Goal: Obtain resource: Download file/media

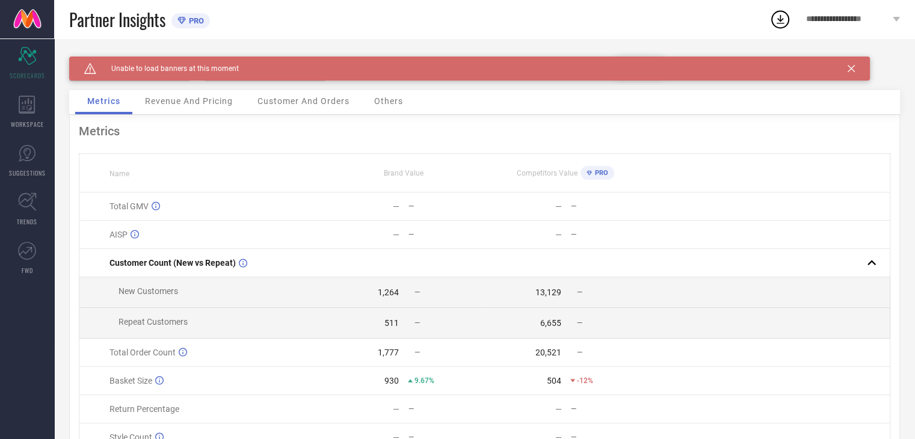
click at [849, 68] on icon at bounding box center [851, 68] width 7 height 7
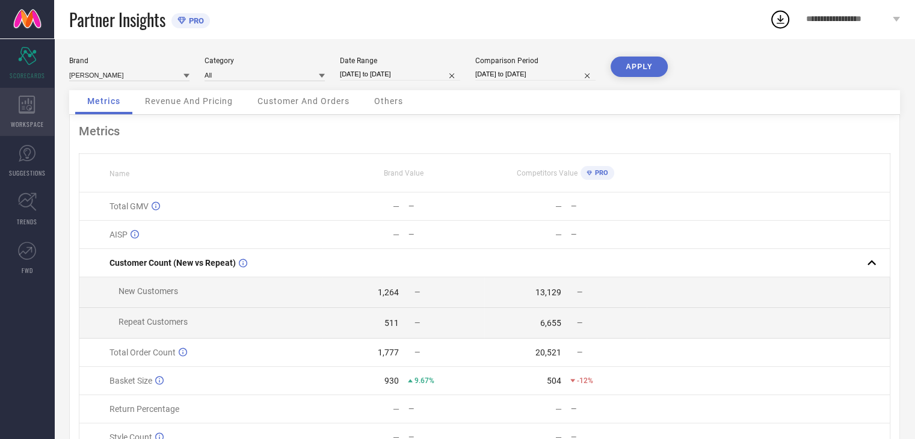
click at [13, 110] on div "WORKSPACE" at bounding box center [27, 112] width 54 height 48
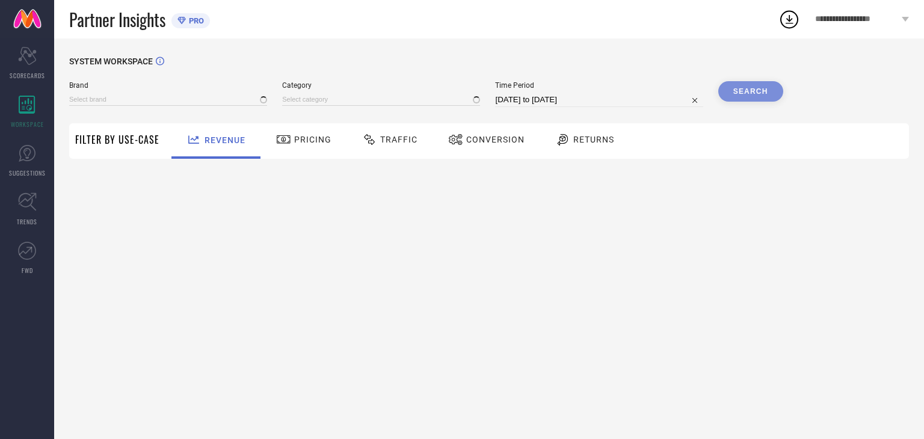
type input "[DEMOGRAPHIC_DATA] NAVY"
type input "All"
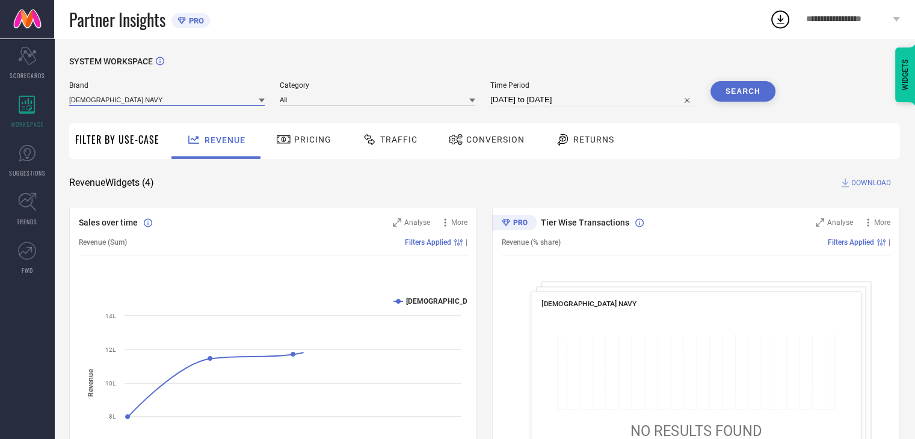
click at [207, 103] on input at bounding box center [167, 99] width 196 height 13
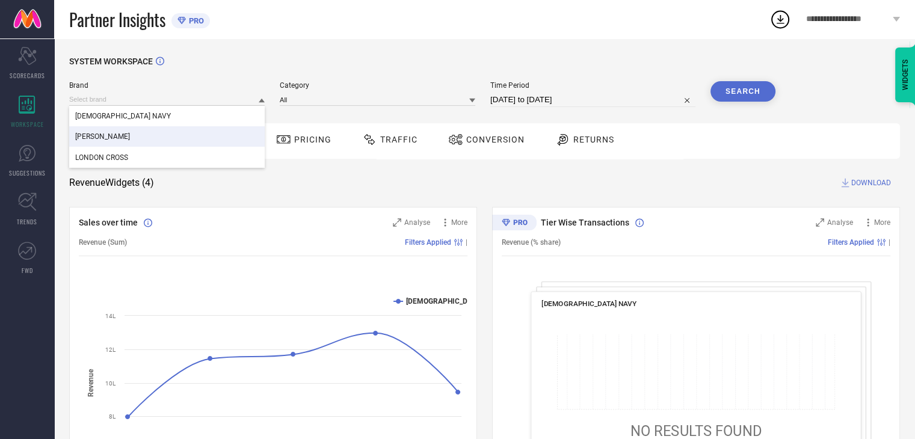
click at [200, 138] on div "[PERSON_NAME]" at bounding box center [167, 136] width 196 height 20
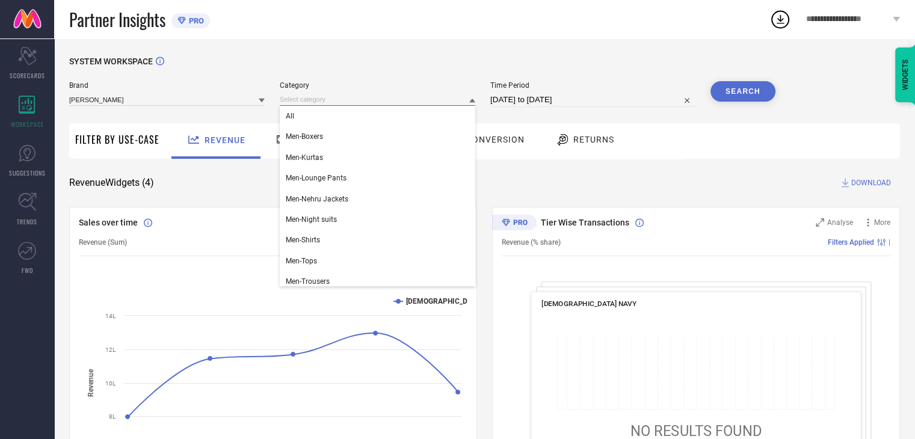
click at [325, 97] on input at bounding box center [378, 99] width 196 height 13
click at [319, 120] on div "All" at bounding box center [378, 116] width 196 height 20
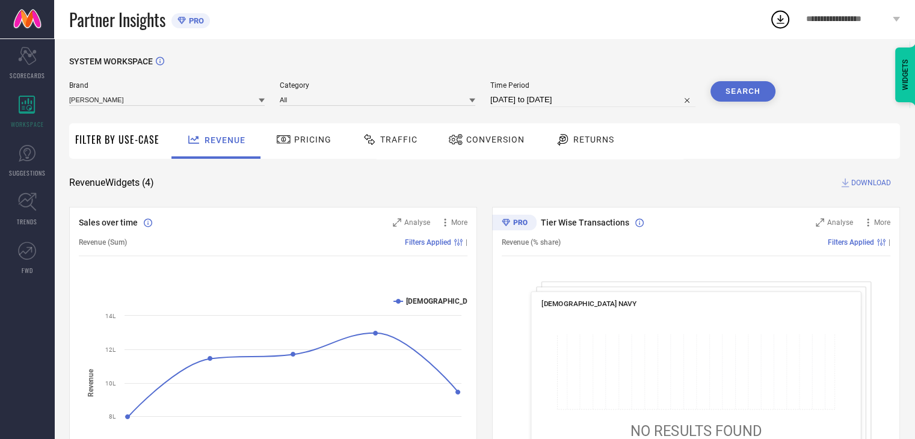
select select "8"
select select "2025"
select select "9"
select select "2025"
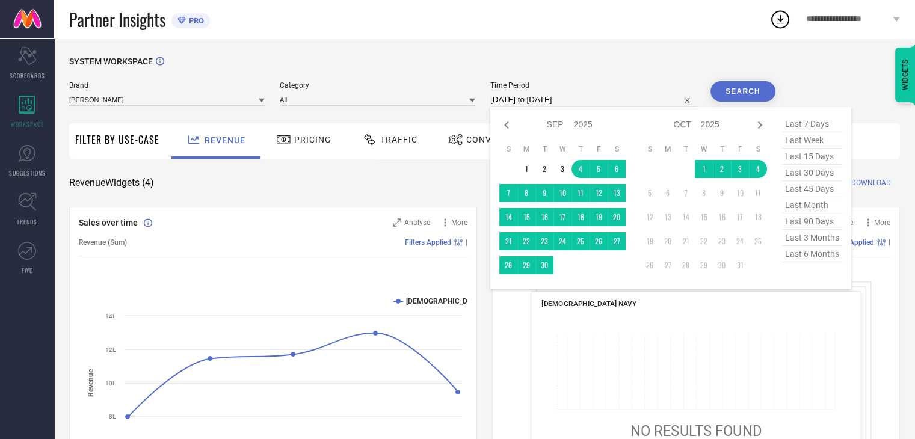
click at [606, 99] on input "[DATE] to [DATE]" at bounding box center [592, 100] width 205 height 14
click at [642, 67] on div "SYSTEM WORKSPACE" at bounding box center [484, 69] width 831 height 25
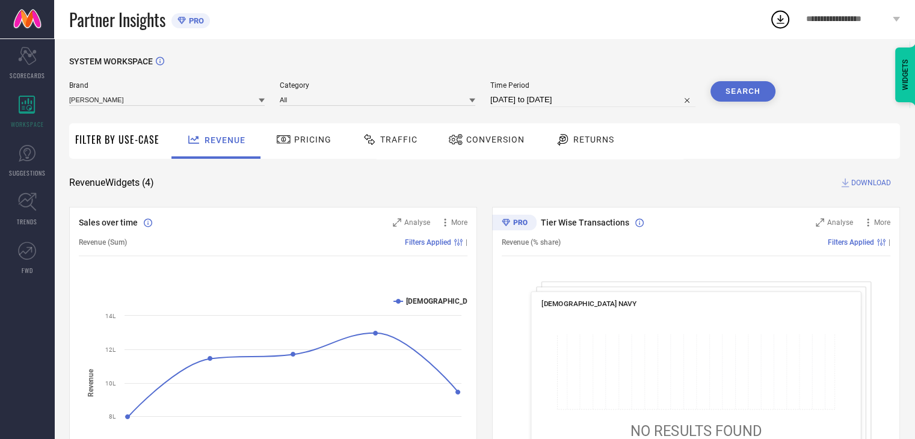
click at [746, 92] on button "Search" at bounding box center [743, 91] width 65 height 20
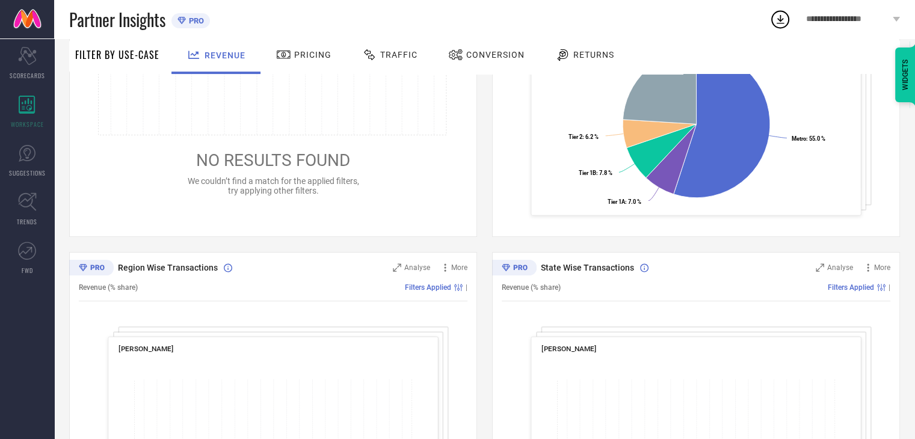
scroll to position [1, 0]
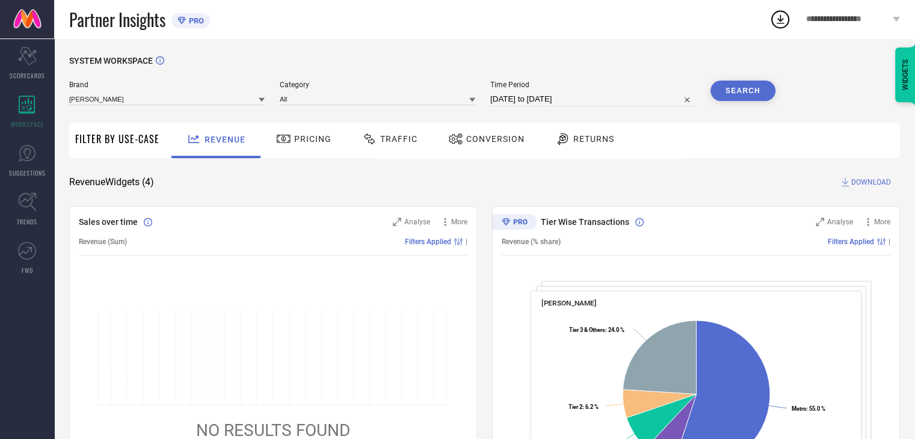
click at [469, 145] on div "Conversion" at bounding box center [486, 139] width 82 height 20
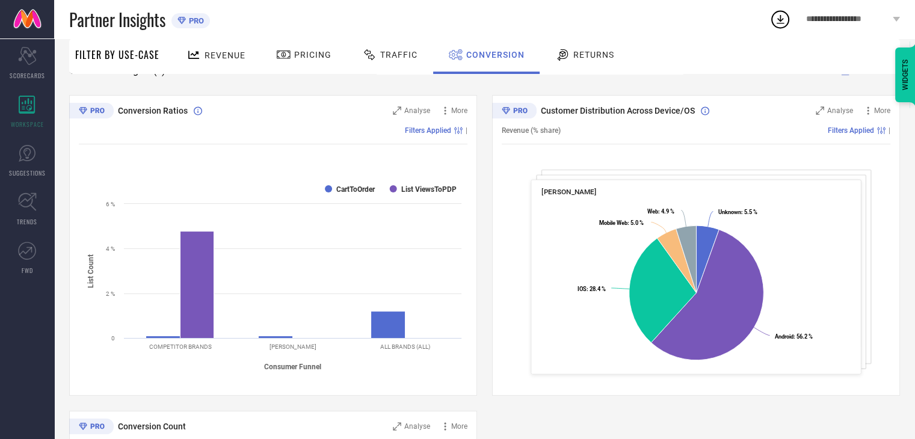
scroll to position [0, 0]
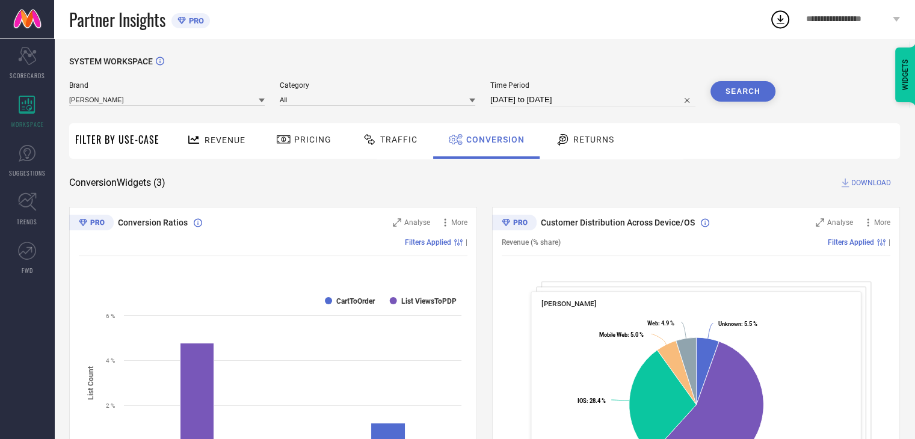
click at [865, 184] on span "DOWNLOAD" at bounding box center [871, 183] width 40 height 12
click at [779, 13] on icon at bounding box center [781, 19] width 22 height 22
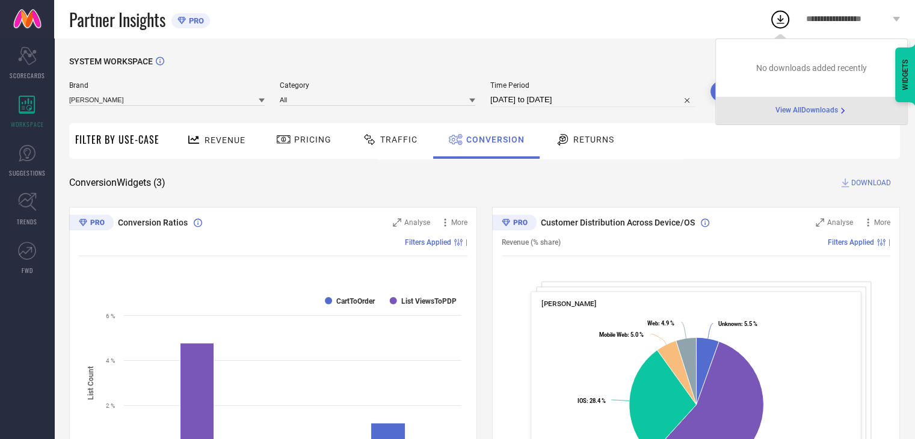
click at [781, 20] on icon at bounding box center [781, 19] width 8 height 9
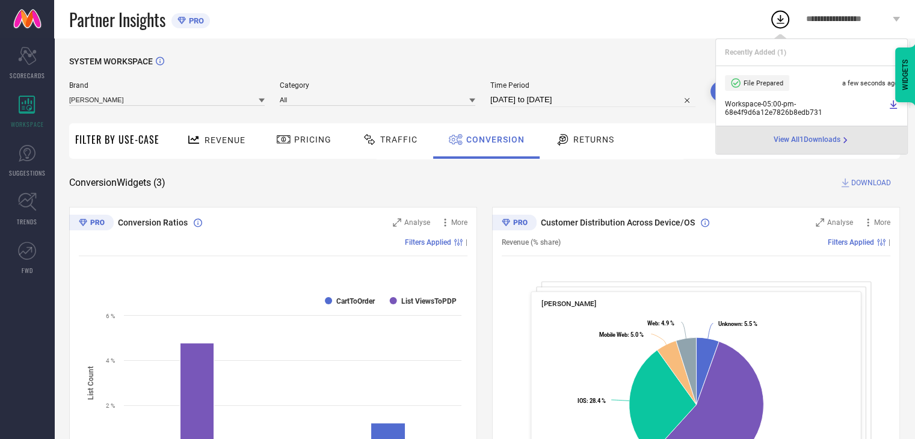
click at [845, 23] on span "**********" at bounding box center [848, 19] width 84 height 10
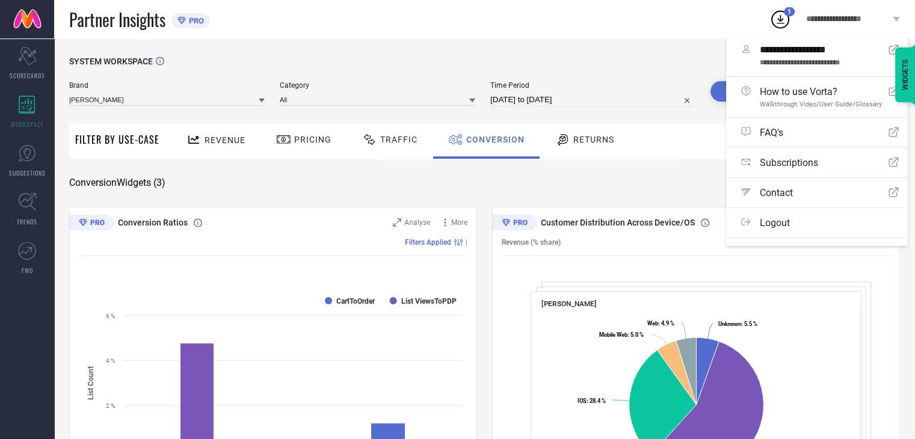
click at [845, 23] on span "**********" at bounding box center [848, 19] width 84 height 10
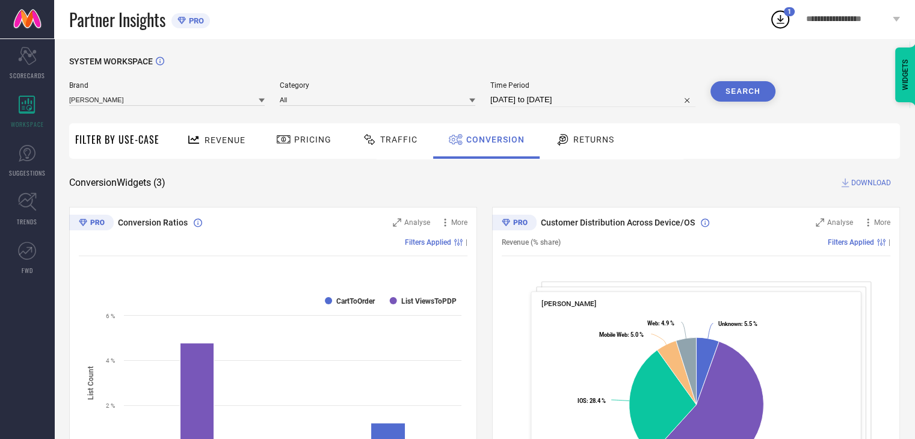
select select "8"
select select "2025"
select select "9"
select select "2025"
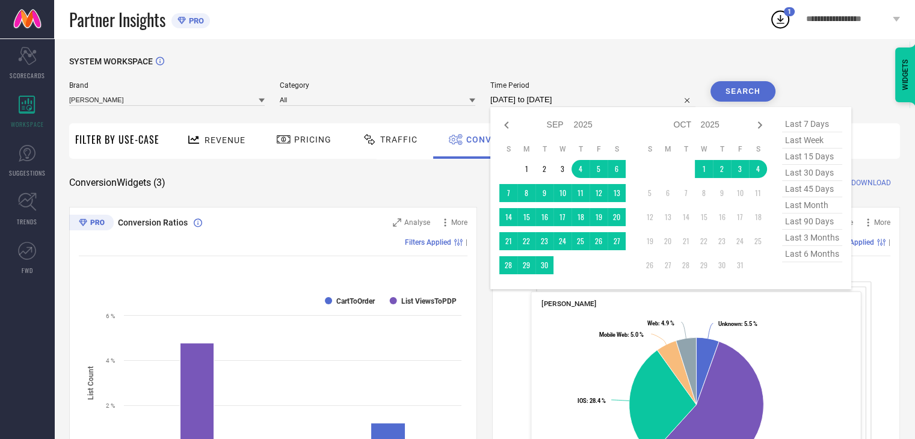
click at [626, 105] on input "[DATE] to [DATE]" at bounding box center [592, 100] width 205 height 14
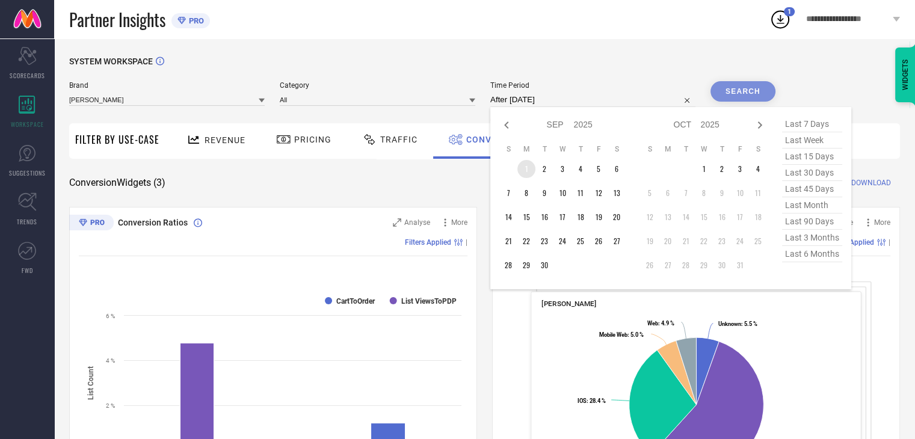
click at [526, 169] on td "1" at bounding box center [526, 169] width 18 height 18
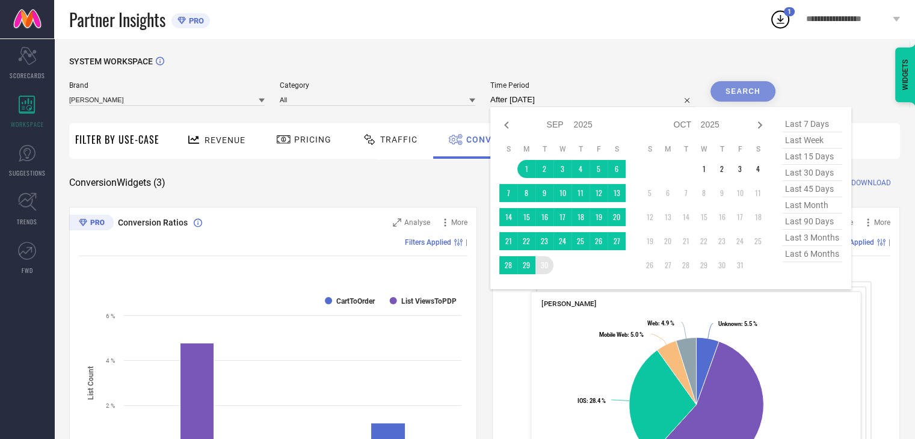
type input "[DATE] to [DATE]"
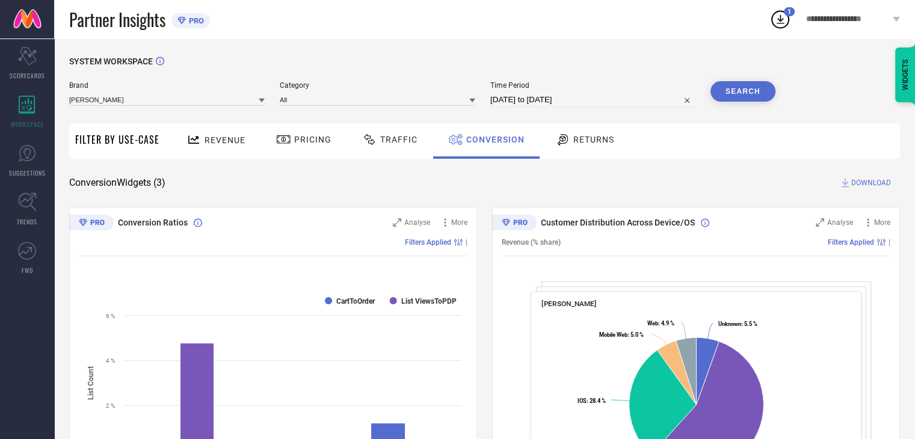
click at [758, 88] on button "Search" at bounding box center [743, 91] width 65 height 20
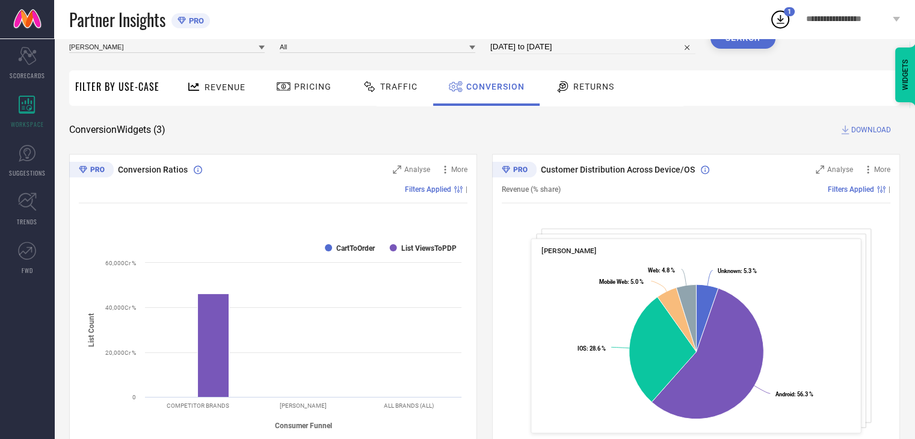
scroll to position [120, 0]
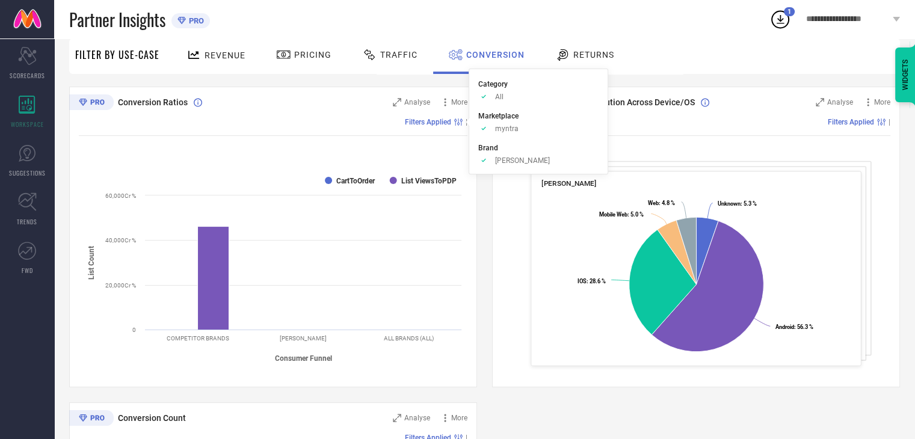
click at [403, 58] on span "Traffic" at bounding box center [398, 55] width 37 height 10
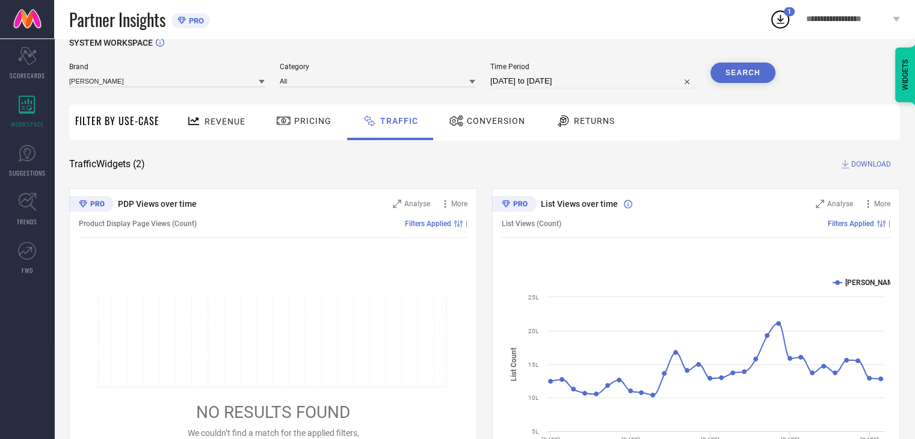
scroll to position [0, 0]
